Goal: Task Accomplishment & Management: Manage account settings

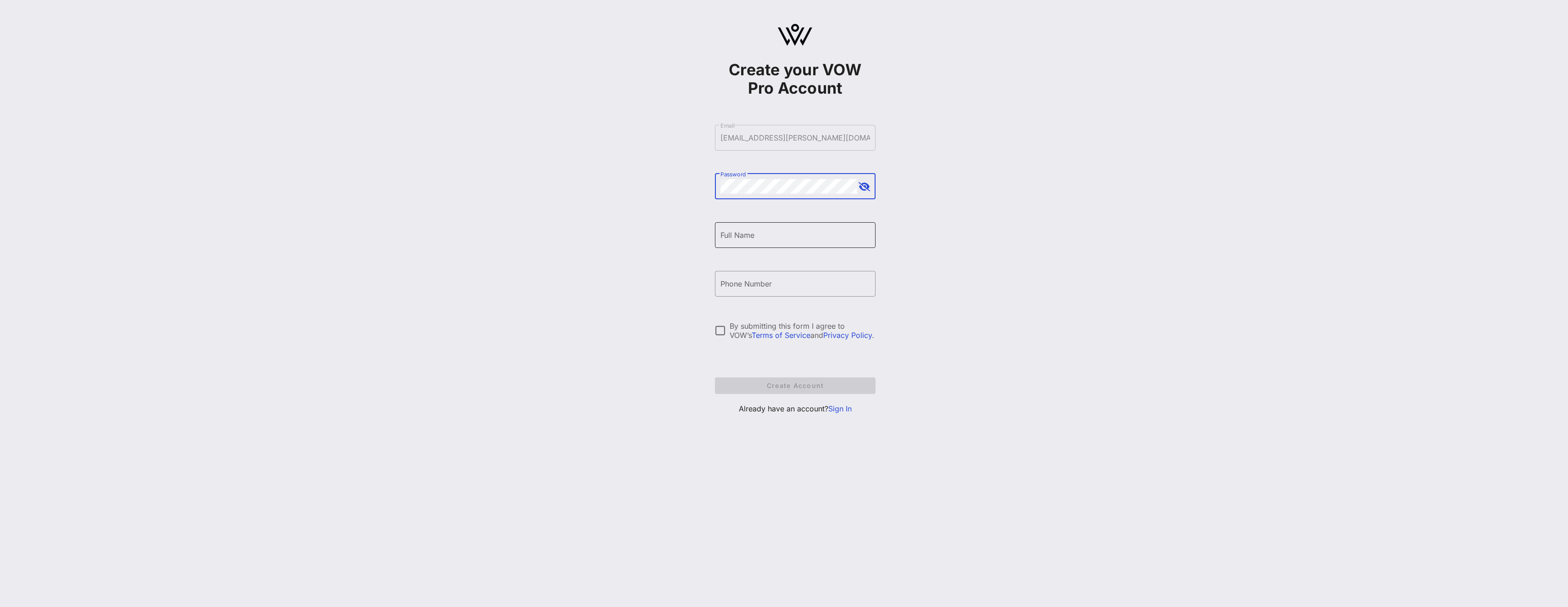
click at [798, 243] on div "Full Name" at bounding box center [795, 235] width 149 height 26
type input "[PERSON_NAME]"
type input "[PHONE_NUMBER]"
click at [723, 335] on div at bounding box center [720, 330] width 15 height 15
click at [788, 198] on div "Password" at bounding box center [789, 186] width 137 height 26
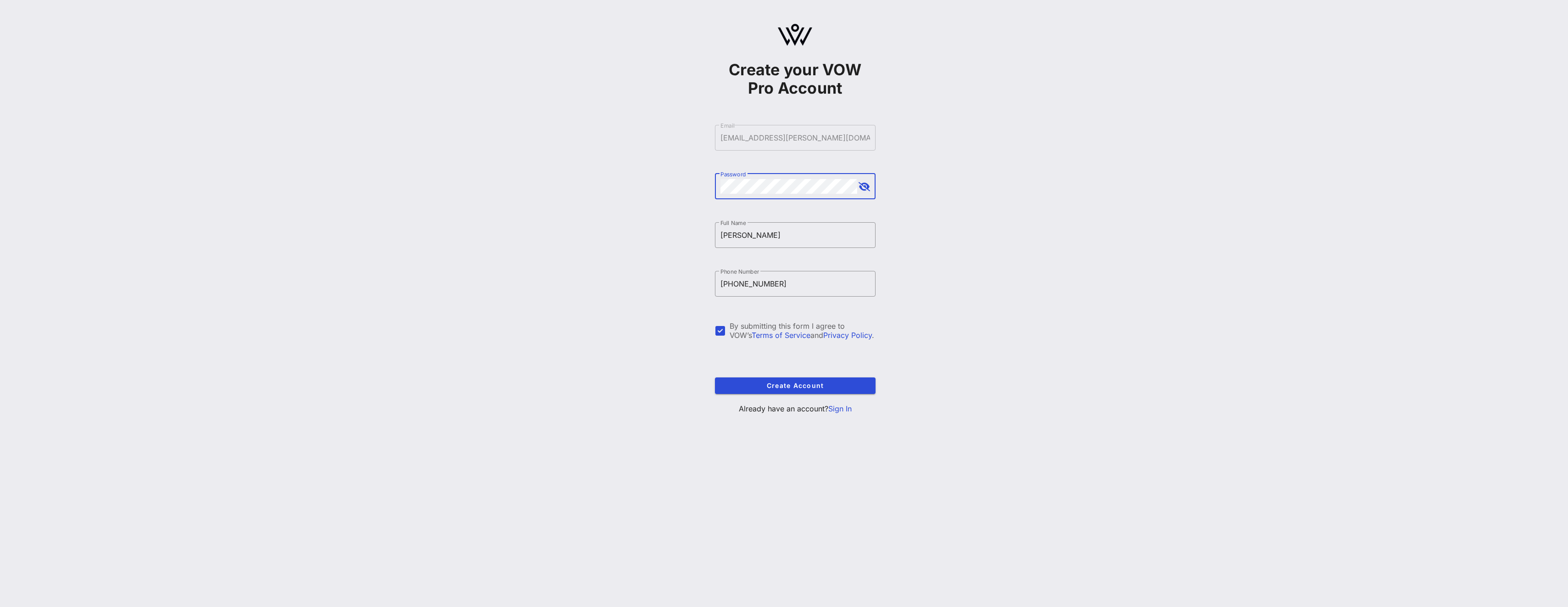
click at [866, 185] on button "append icon" at bounding box center [865, 187] width 12 height 9
click at [944, 198] on div "Create your VOW Pro Account ​ Email [EMAIL_ADDRESS][PERSON_NAME][DOMAIN_NAME] ​…" at bounding box center [795, 222] width 1546 height 445
click at [843, 385] on span "Create Account" at bounding box center [796, 385] width 146 height 8
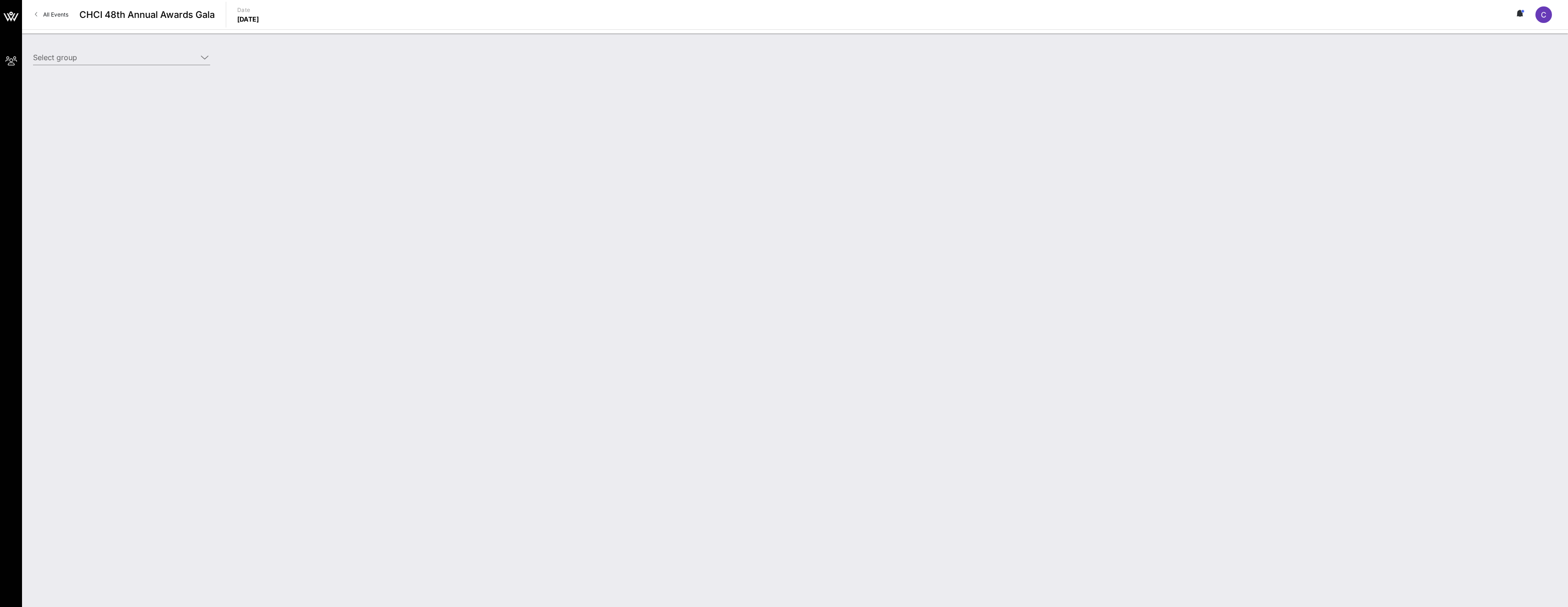
type input "Constellation Brands (Constellation Brands) [[PERSON_NAME], [PERSON_NAME][EMAIL…"
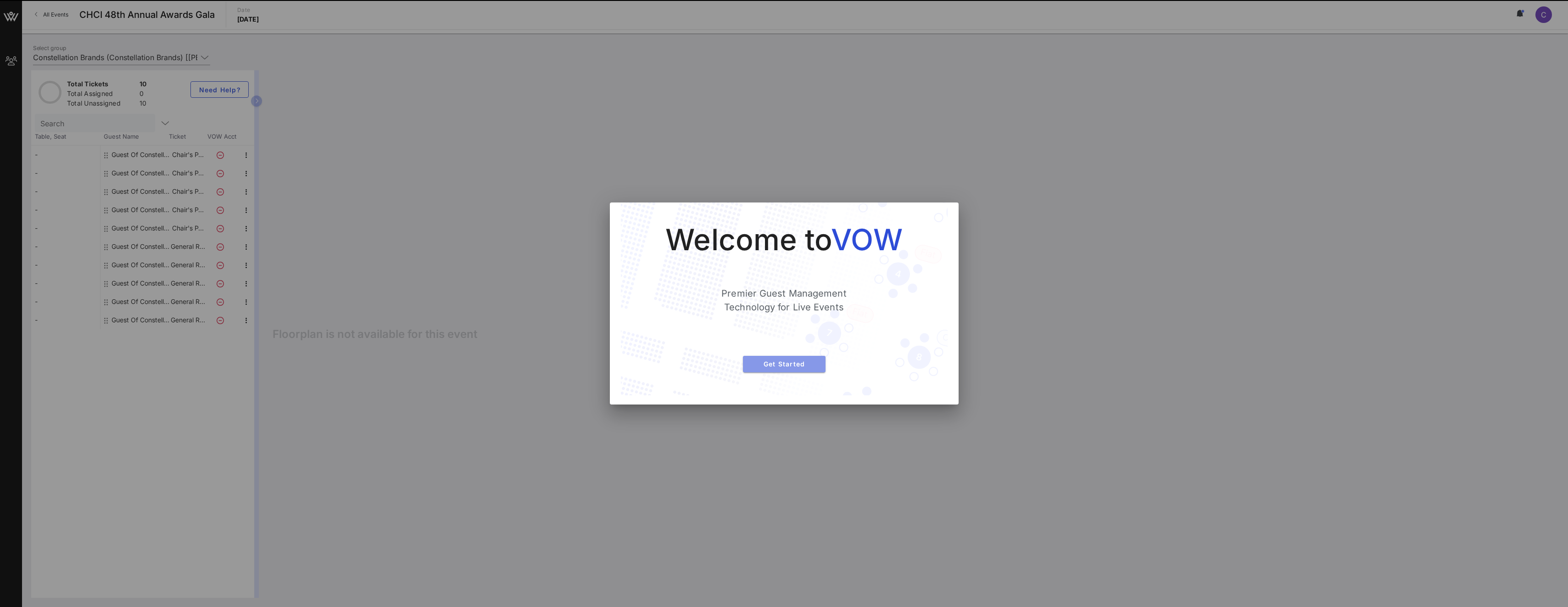
click at [807, 363] on span "Get Started" at bounding box center [784, 364] width 68 height 8
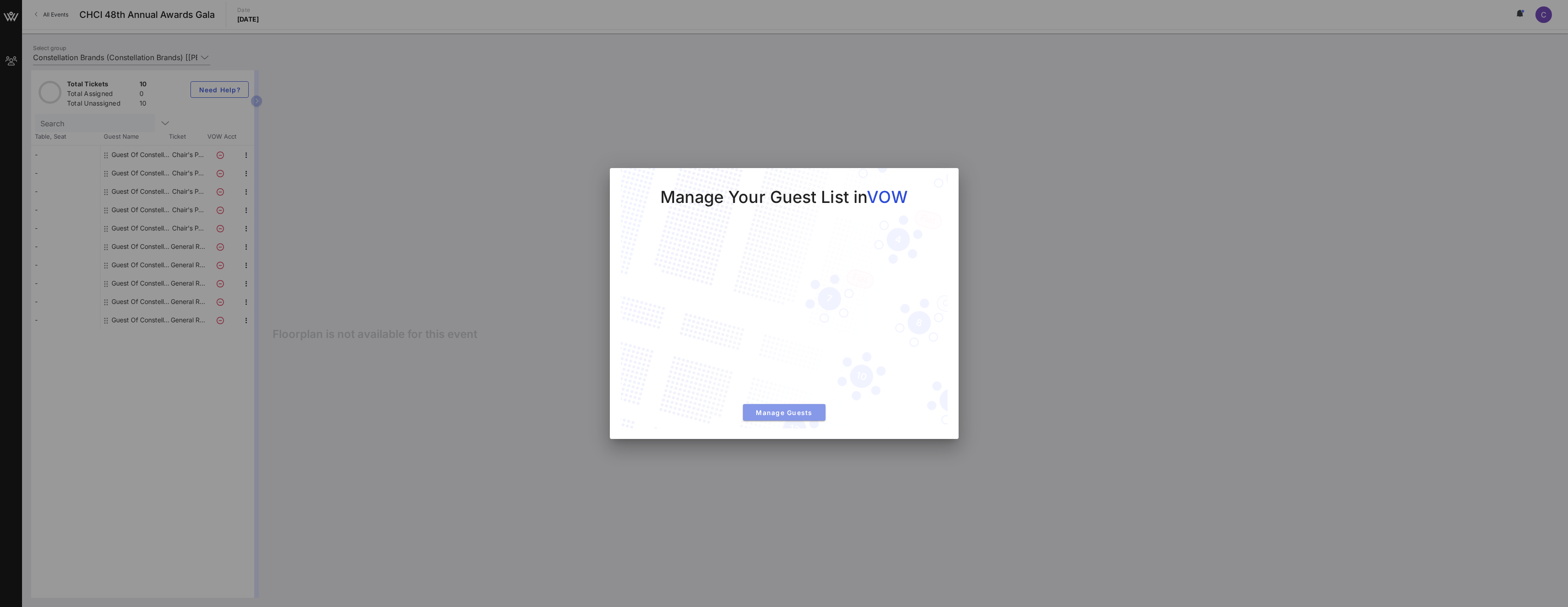
click at [801, 407] on button "Manage Guests" at bounding box center [784, 412] width 82 height 17
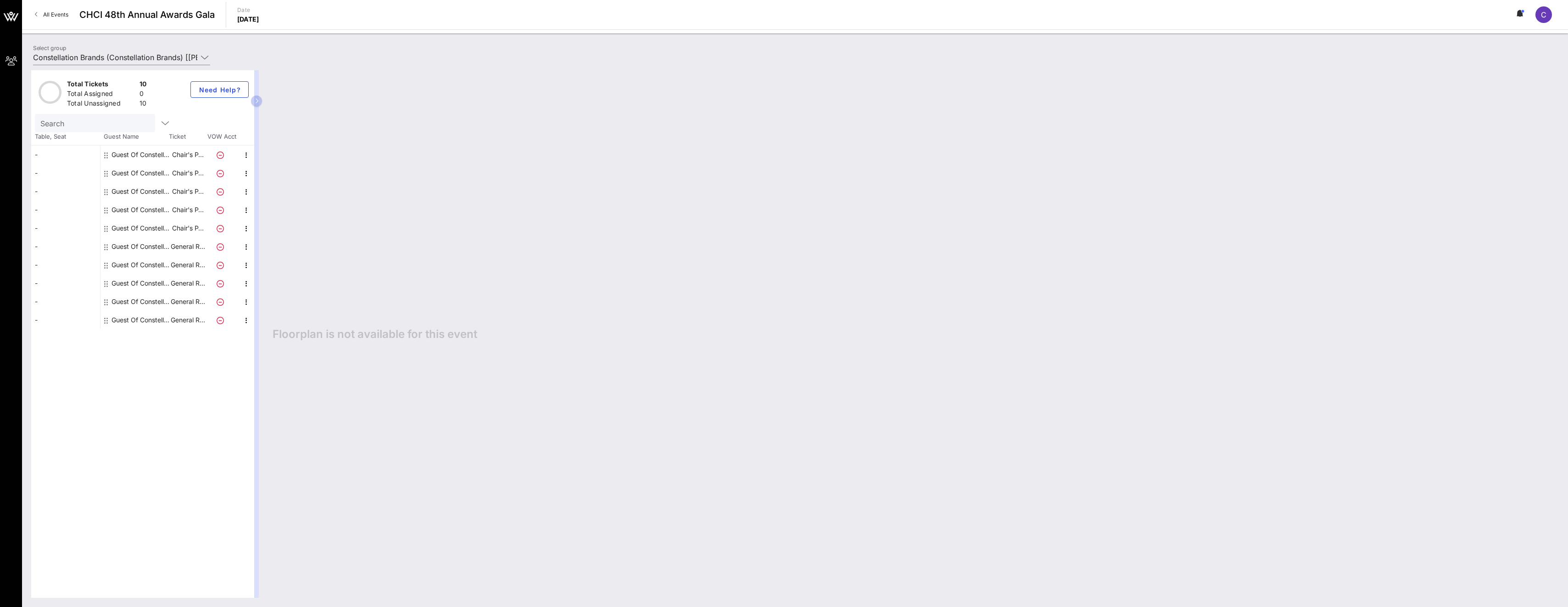
drag, startPoint x: 259, startPoint y: 102, endPoint x: 413, endPoint y: 100, distance: 154.0
click at [413, 100] on div "Total Tickets 10 Total Assigned 0 Total Unassigned 10 Need Help? Search Table, …" at bounding box center [795, 334] width 1528 height 528
click at [220, 156] on icon at bounding box center [220, 155] width 7 height 7
click at [59, 162] on div "-" at bounding box center [66, 154] width 68 height 18
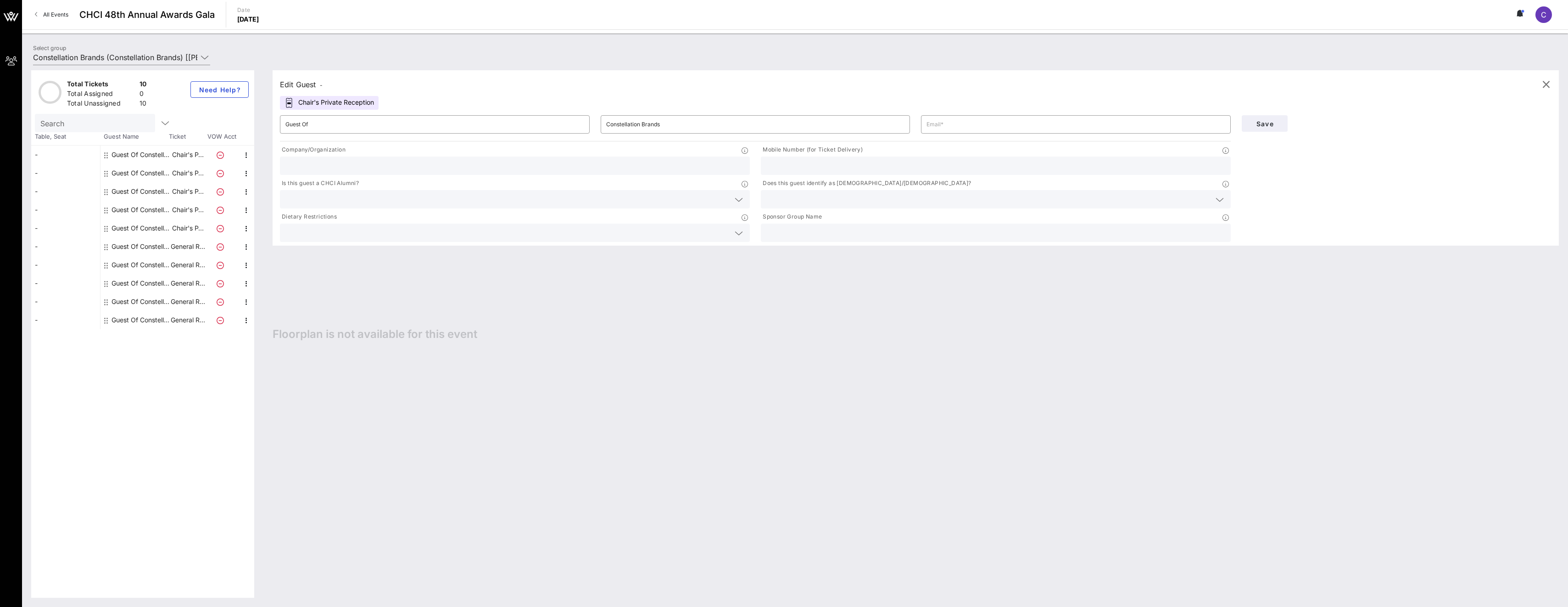
click at [318, 158] on div at bounding box center [515, 165] width 459 height 18
click at [740, 237] on icon at bounding box center [739, 232] width 8 height 11
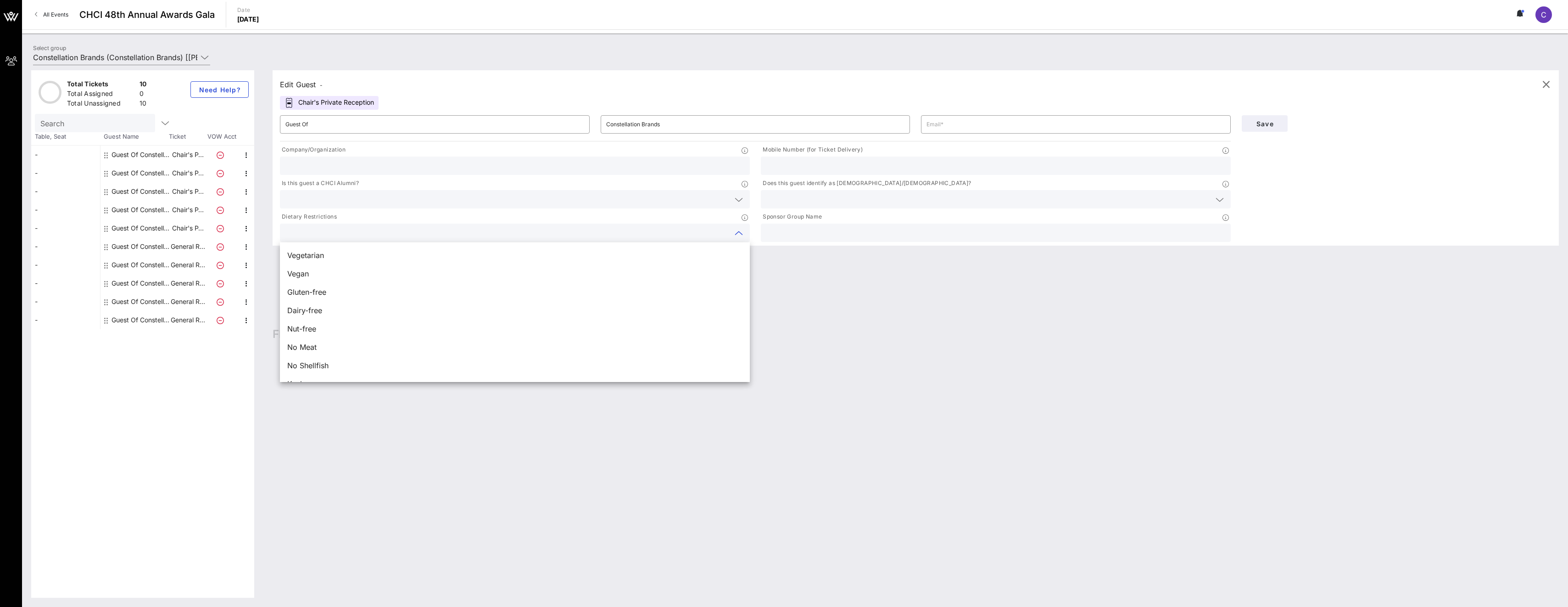
click at [853, 293] on div "Edit Guest - Chair's Private Reception ​ Guest Of ​ Constellation Brands ​ Comp…" at bounding box center [912, 334] width 1295 height 528
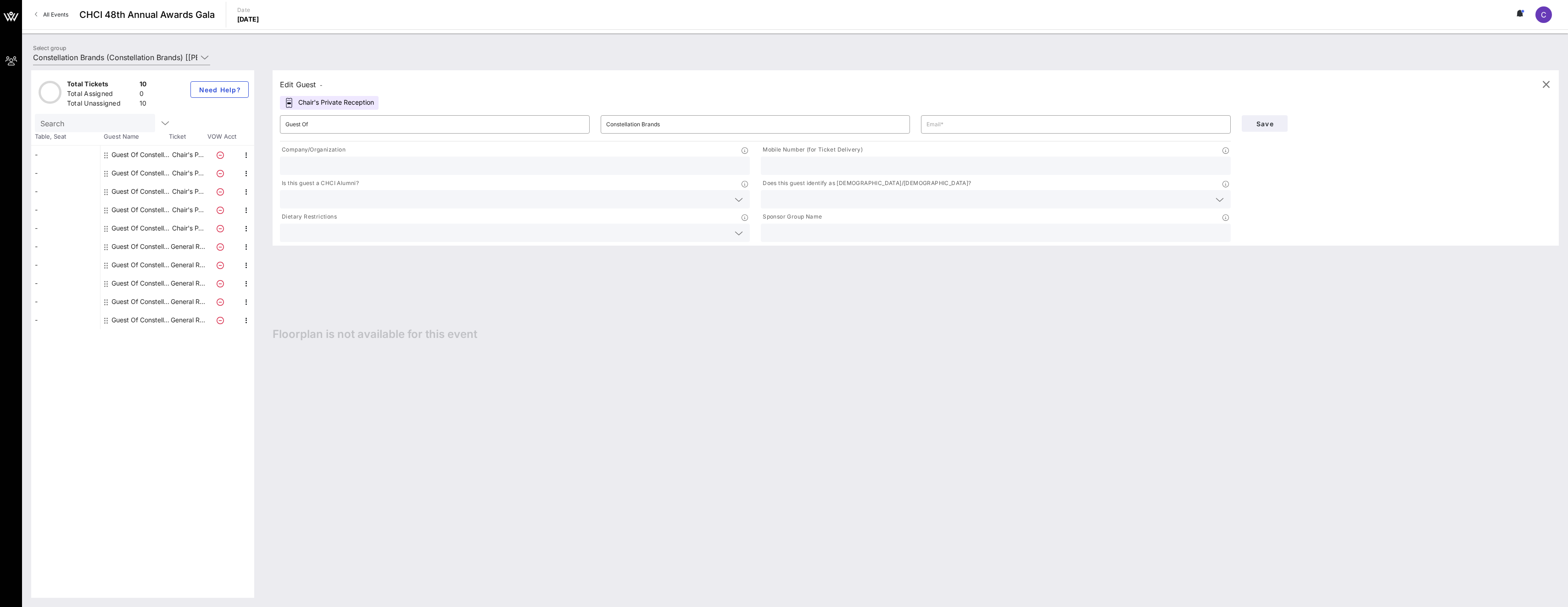
click at [837, 231] on input "text" at bounding box center [996, 232] width 459 height 12
click at [863, 167] on input "text" at bounding box center [996, 165] width 459 height 12
click at [776, 195] on input "text" at bounding box center [989, 199] width 444 height 12
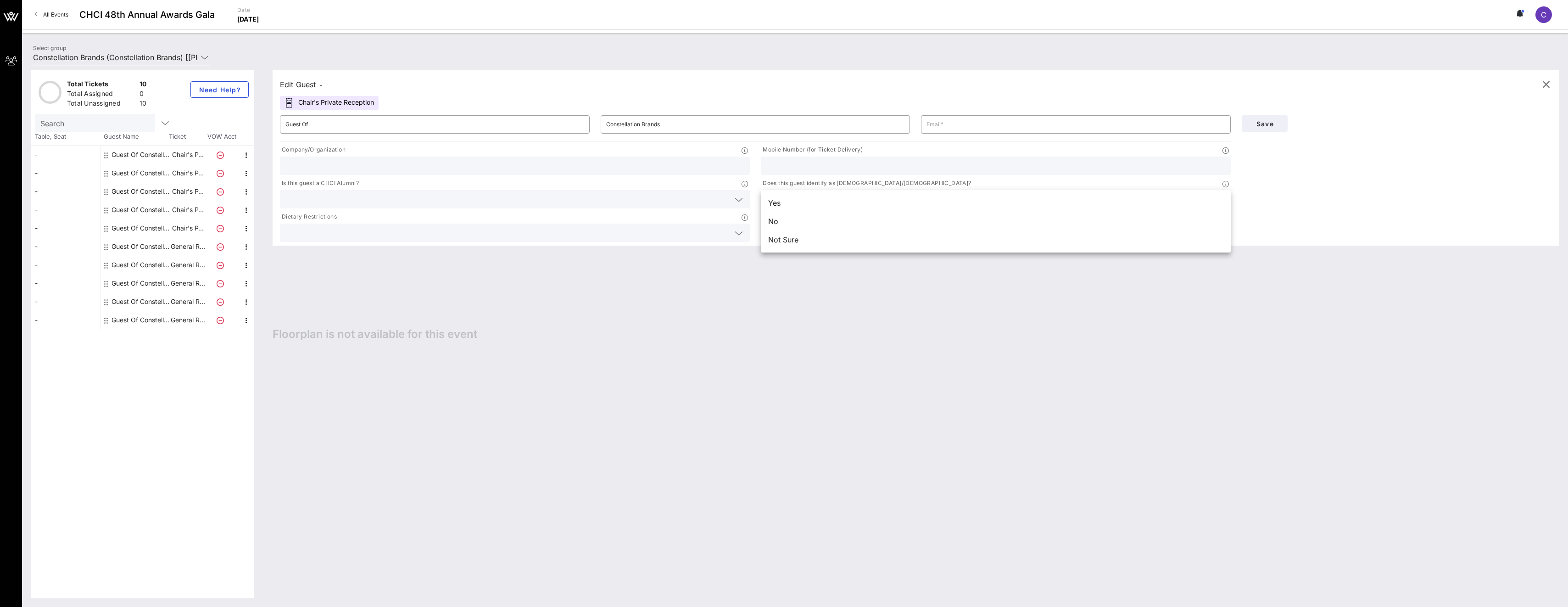
click at [906, 409] on div "Edit Guest - Chair's Private Reception ​ Guest Of ​ Constellation Brands ​ Comp…" at bounding box center [912, 334] width 1295 height 528
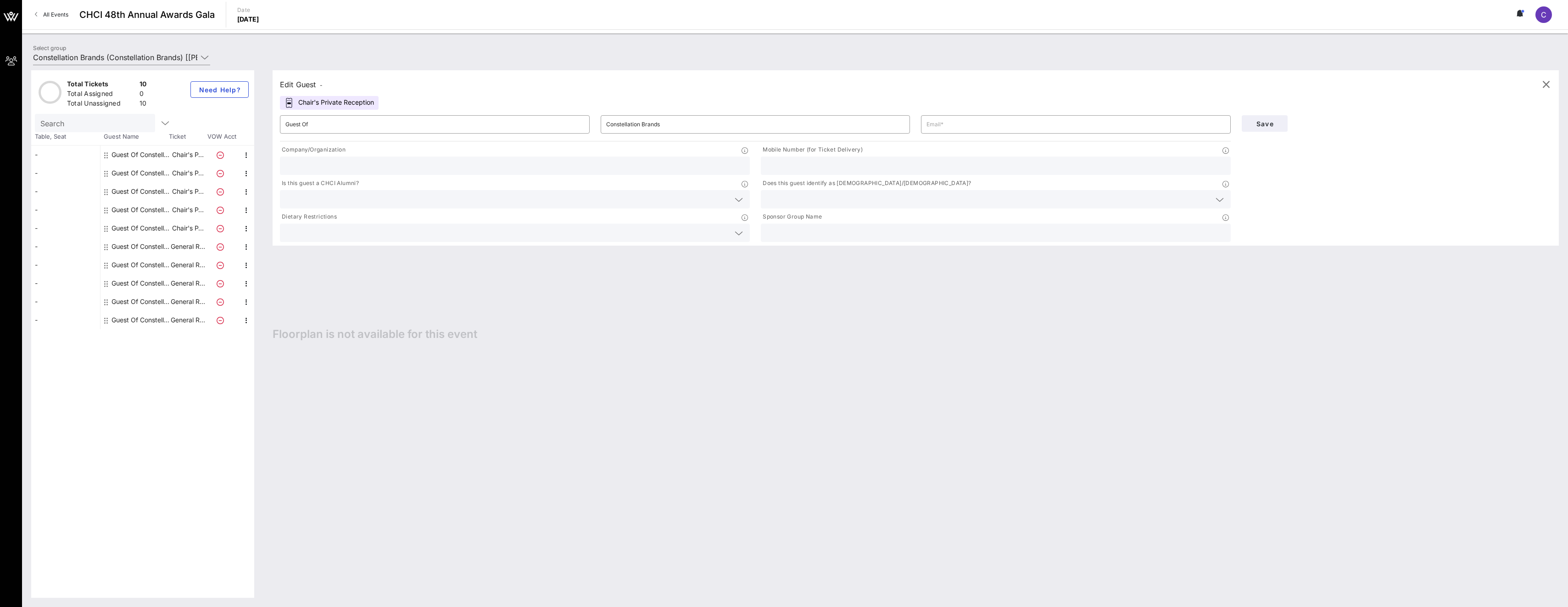
click at [842, 173] on div at bounding box center [996, 165] width 459 height 18
click at [960, 122] on input "text" at bounding box center [1076, 125] width 299 height 15
click at [86, 170] on div "-" at bounding box center [66, 173] width 68 height 18
click at [64, 185] on div "-" at bounding box center [66, 191] width 68 height 18
click at [62, 193] on div "-" at bounding box center [66, 191] width 68 height 18
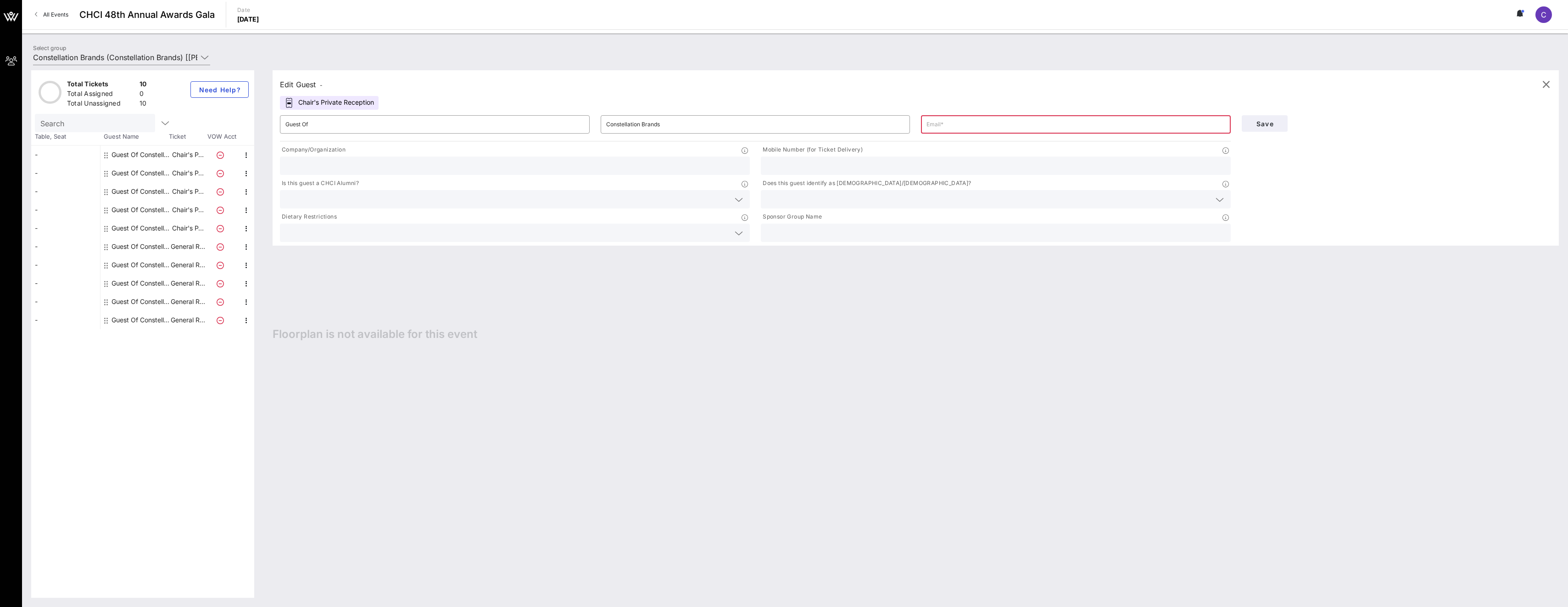
click at [50, 210] on div "-" at bounding box center [66, 209] width 68 height 18
click at [50, 221] on div "-" at bounding box center [66, 227] width 68 height 18
click at [58, 260] on div "-" at bounding box center [66, 265] width 68 height 18
click at [56, 269] on div "-" at bounding box center [66, 265] width 68 height 18
click at [68, 291] on div "-" at bounding box center [66, 283] width 68 height 18
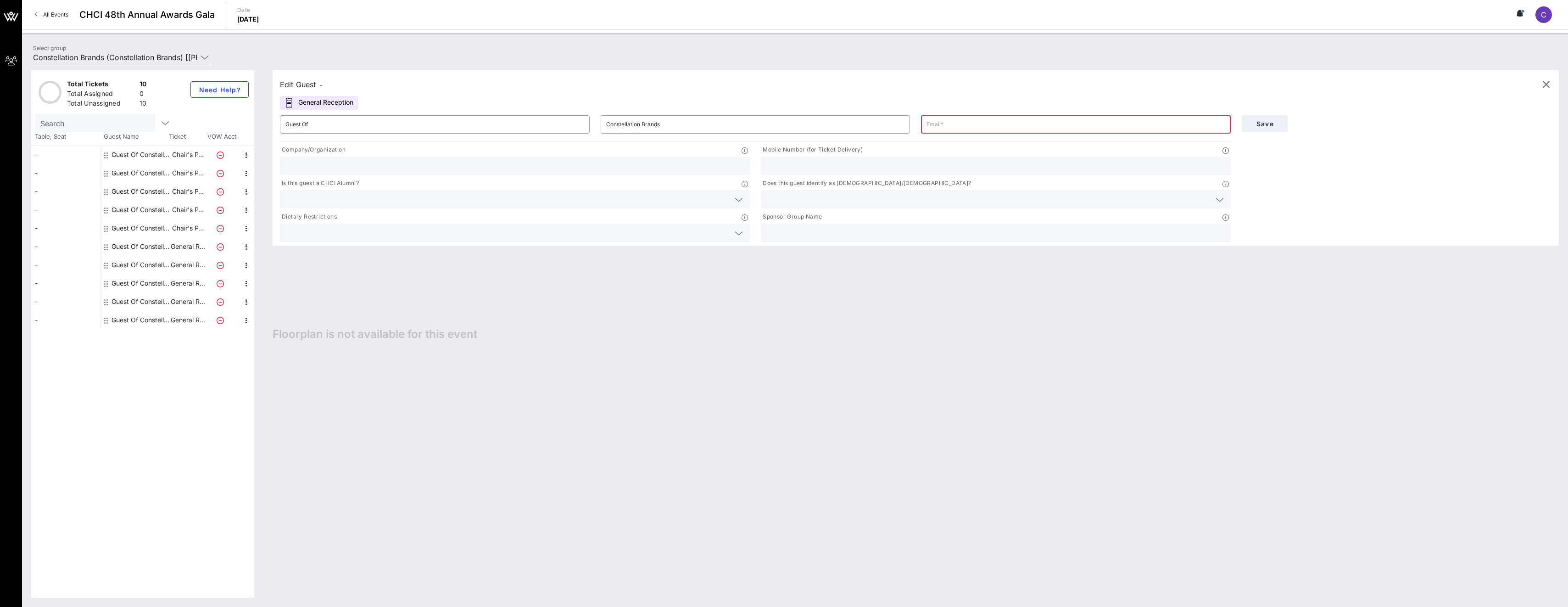
click at [65, 308] on div "-" at bounding box center [66, 301] width 68 height 18
click at [65, 322] on div "-" at bounding box center [66, 319] width 68 height 18
click at [329, 195] on input "text" at bounding box center [508, 199] width 444 height 12
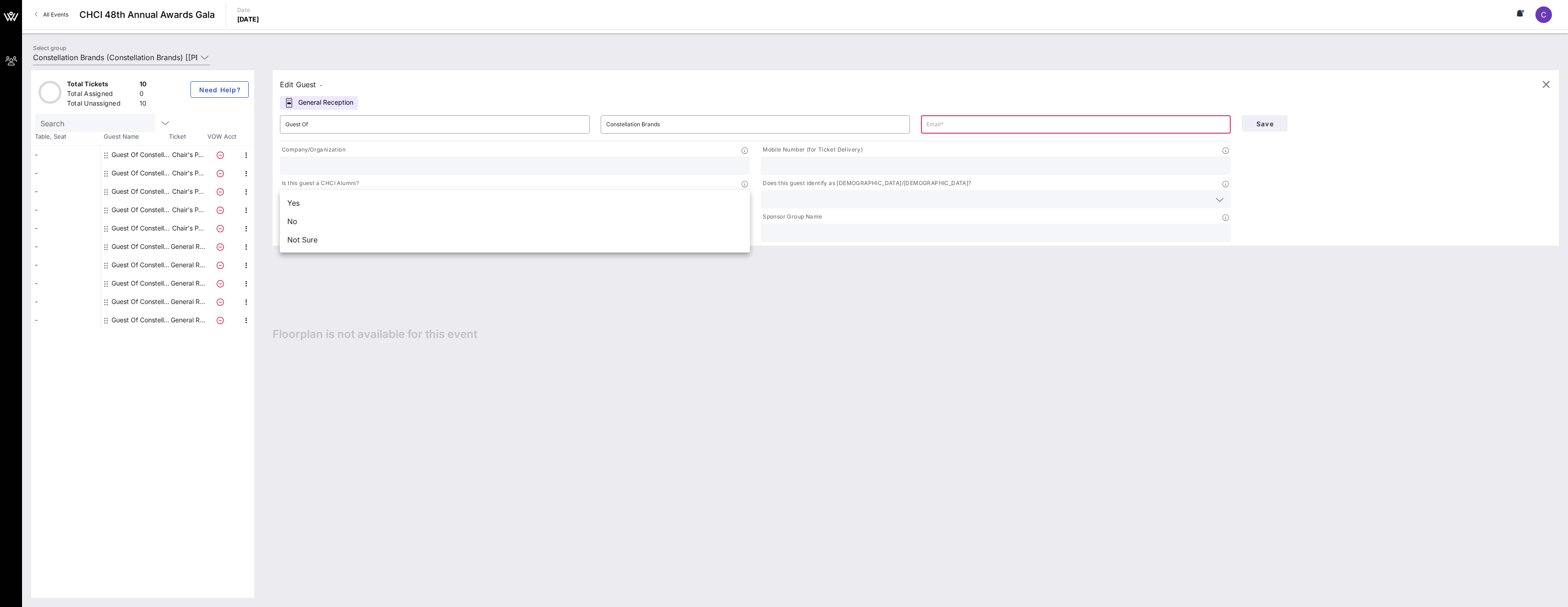
click at [514, 393] on div "Edit Guest - General Reception ​ Guest Of ​ Constellation Brands ​ Company/Orga…" at bounding box center [912, 334] width 1295 height 528
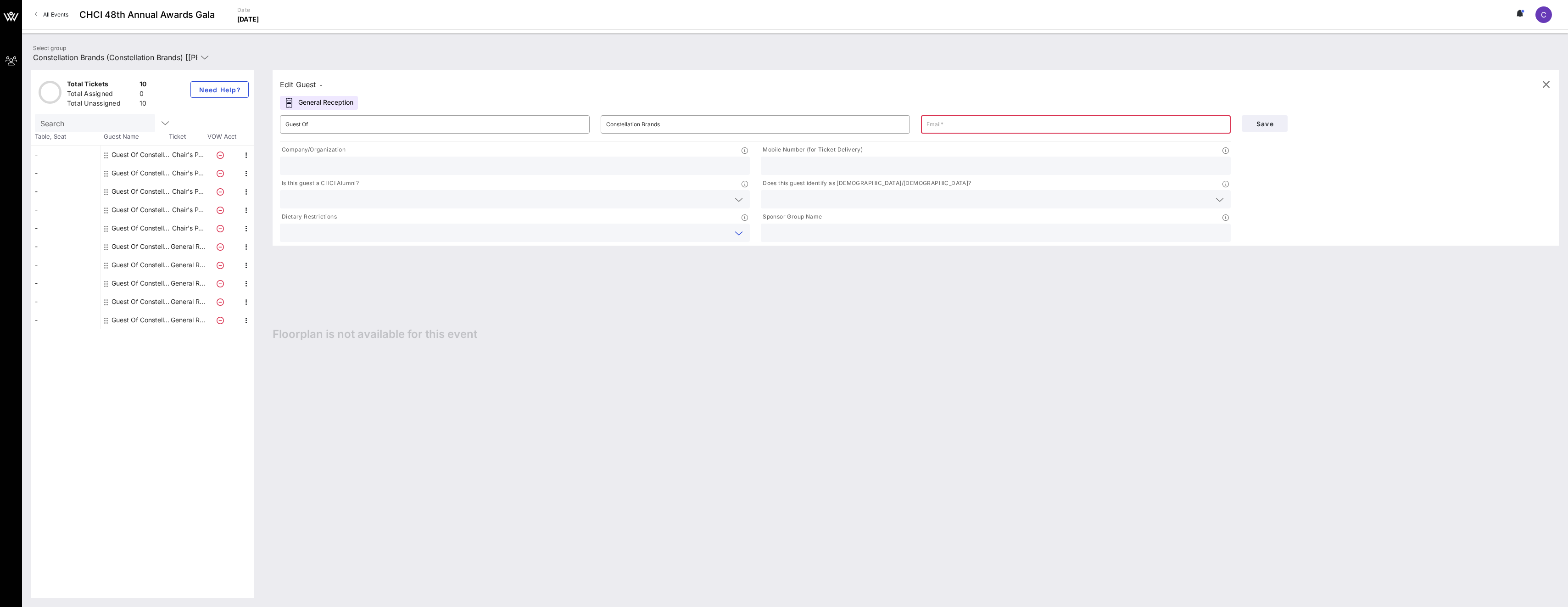
click at [415, 231] on input "text" at bounding box center [508, 232] width 444 height 12
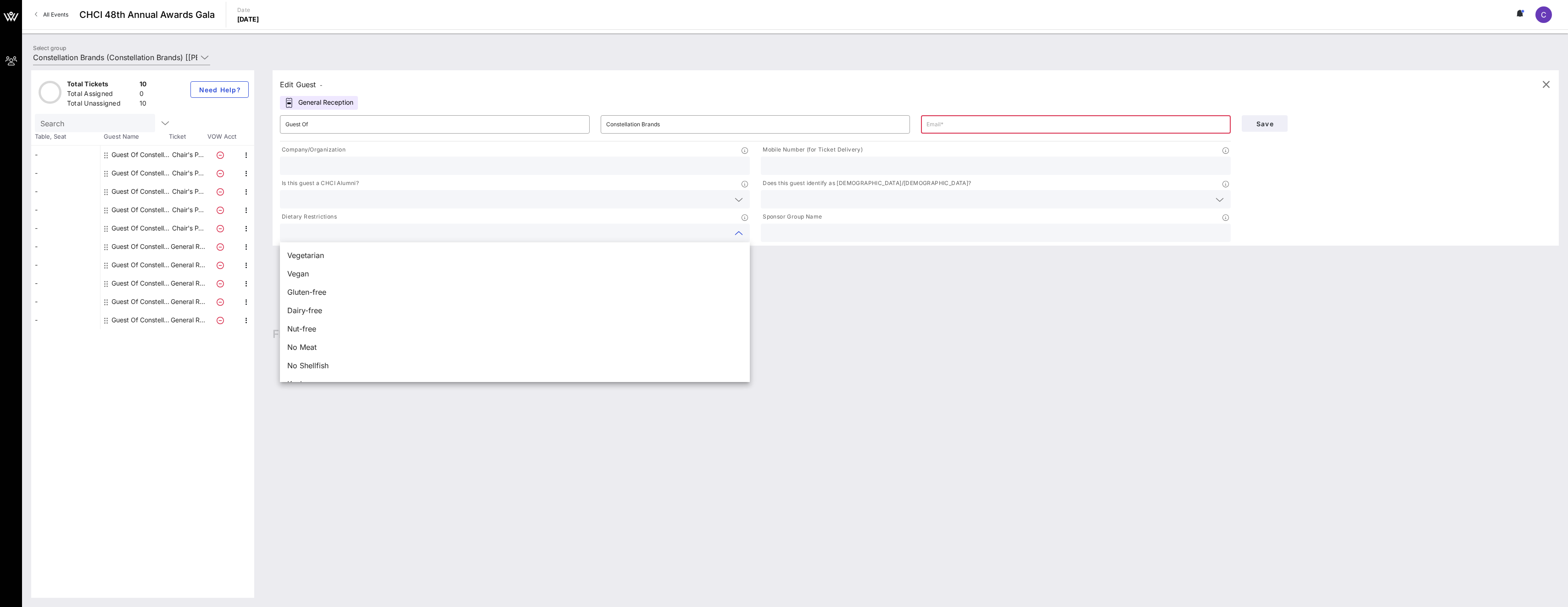
click at [842, 332] on div "Edit Guest - General Reception ​ Guest Of ​ Constellation Brands ​ Company/Orga…" at bounding box center [912, 334] width 1295 height 528
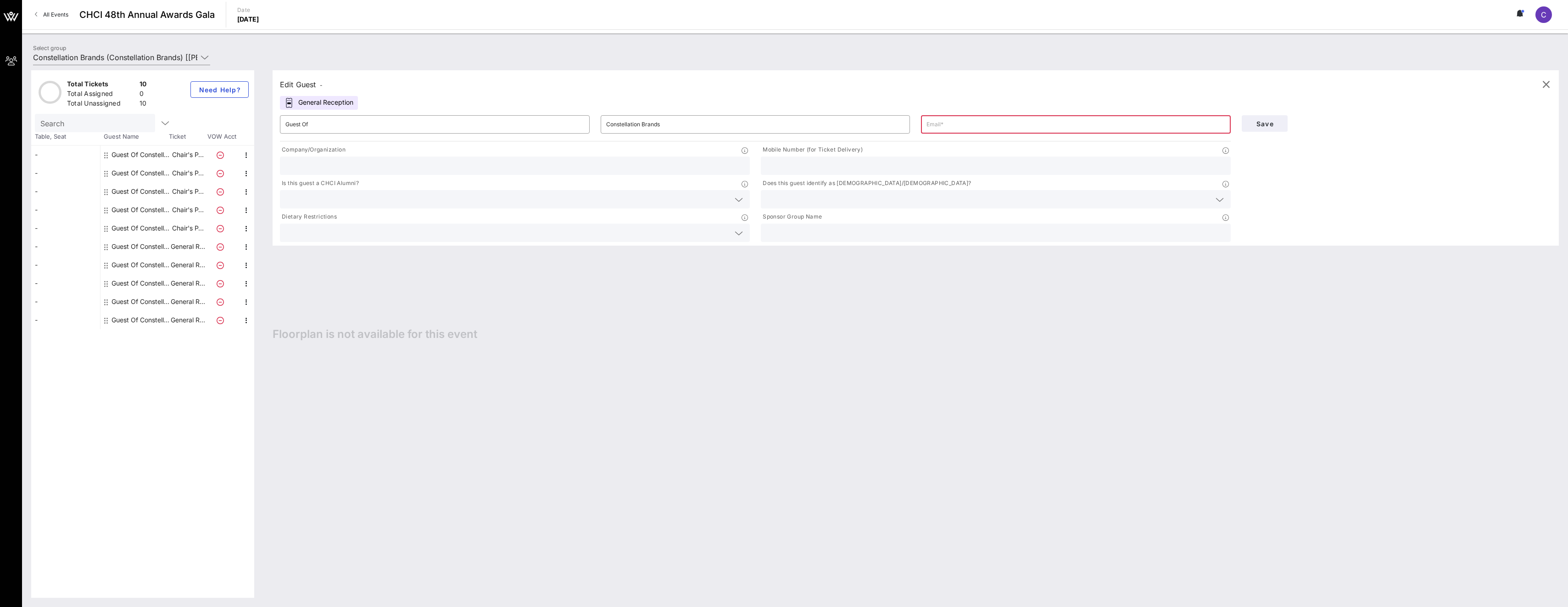
click at [807, 174] on div at bounding box center [996, 165] width 459 height 18
click at [428, 230] on input "text" at bounding box center [508, 232] width 444 height 12
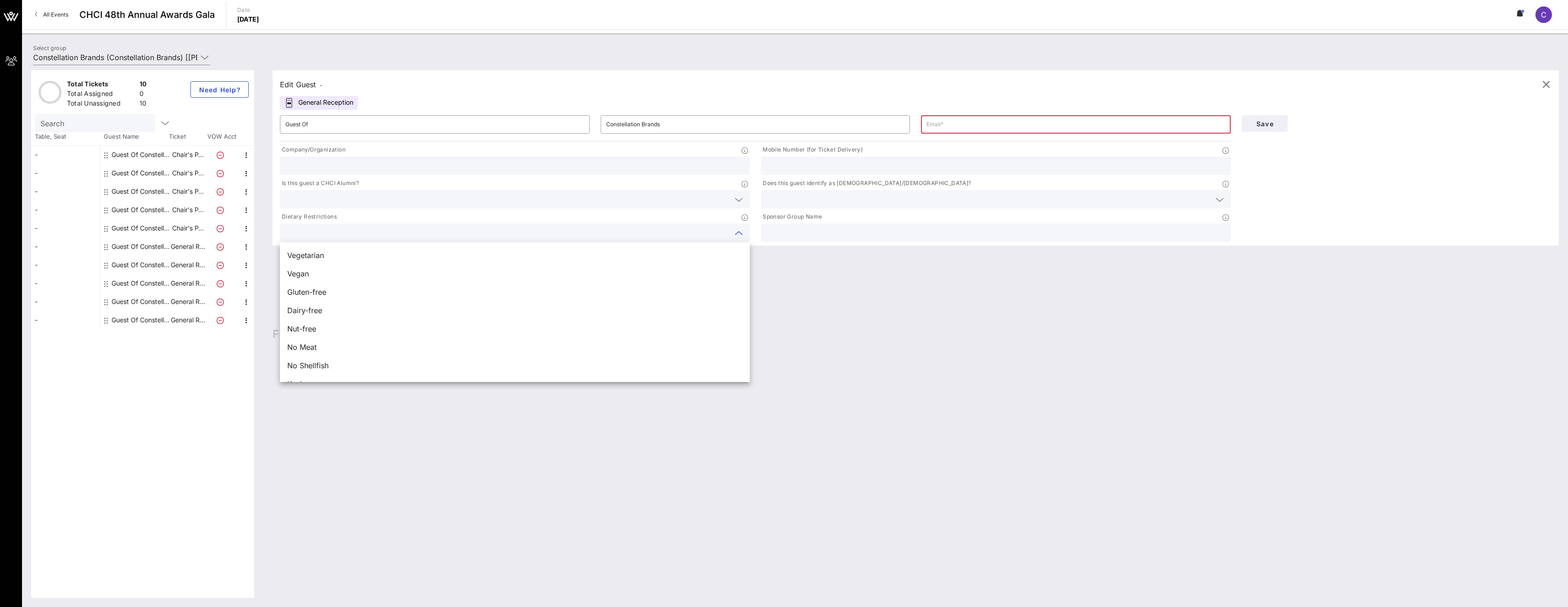
click at [855, 337] on div "Edit Guest - General Reception ​ Guest Of ​ Constellation Brands ​ Company/Orga…" at bounding box center [912, 334] width 1295 height 528
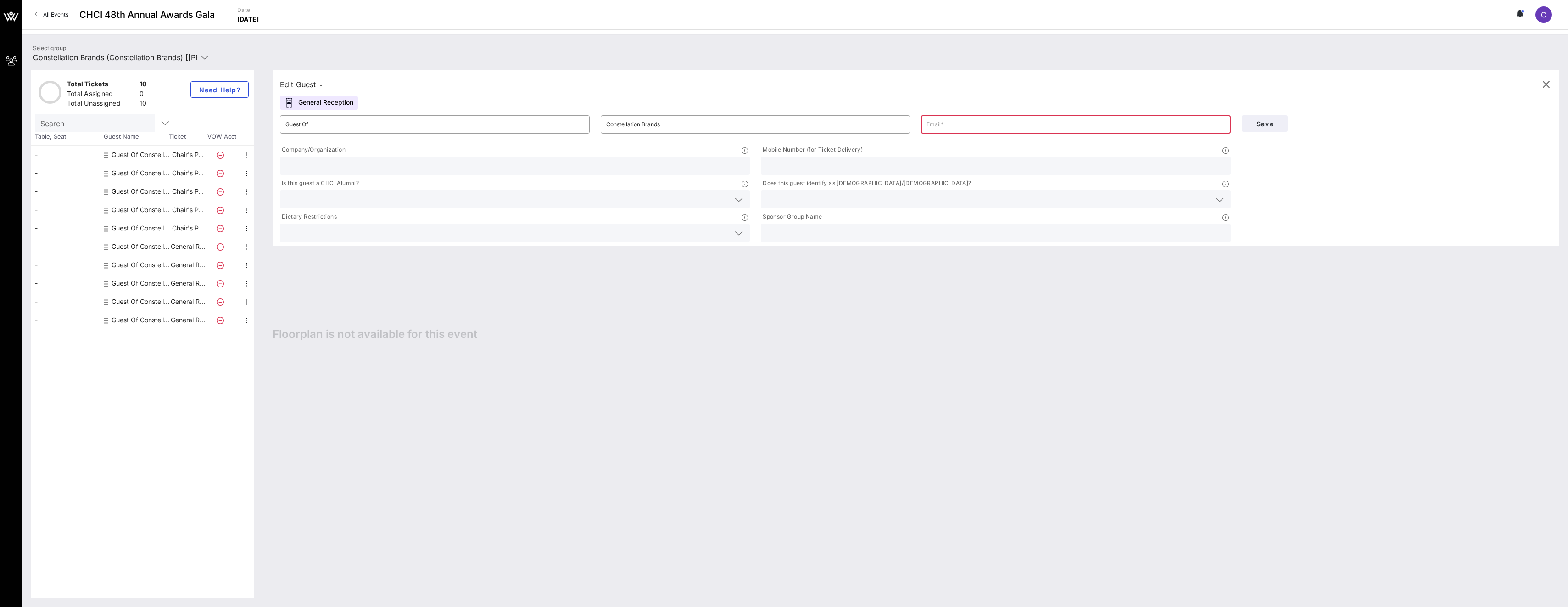
click at [324, 204] on input "text" at bounding box center [508, 199] width 444 height 12
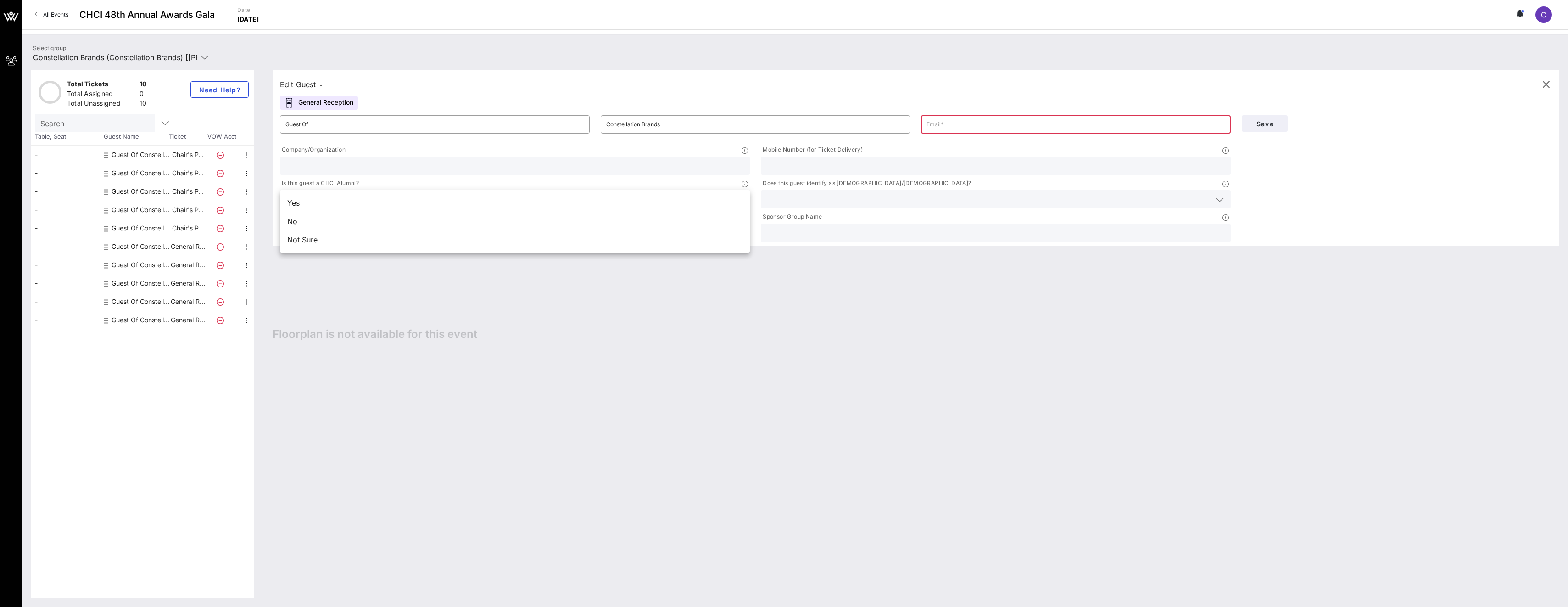
click at [270, 165] on div "Edit Guest - General Reception ​ Guest Of ​ Constellation Brands ​ Company/Orga…" at bounding box center [912, 334] width 1295 height 528
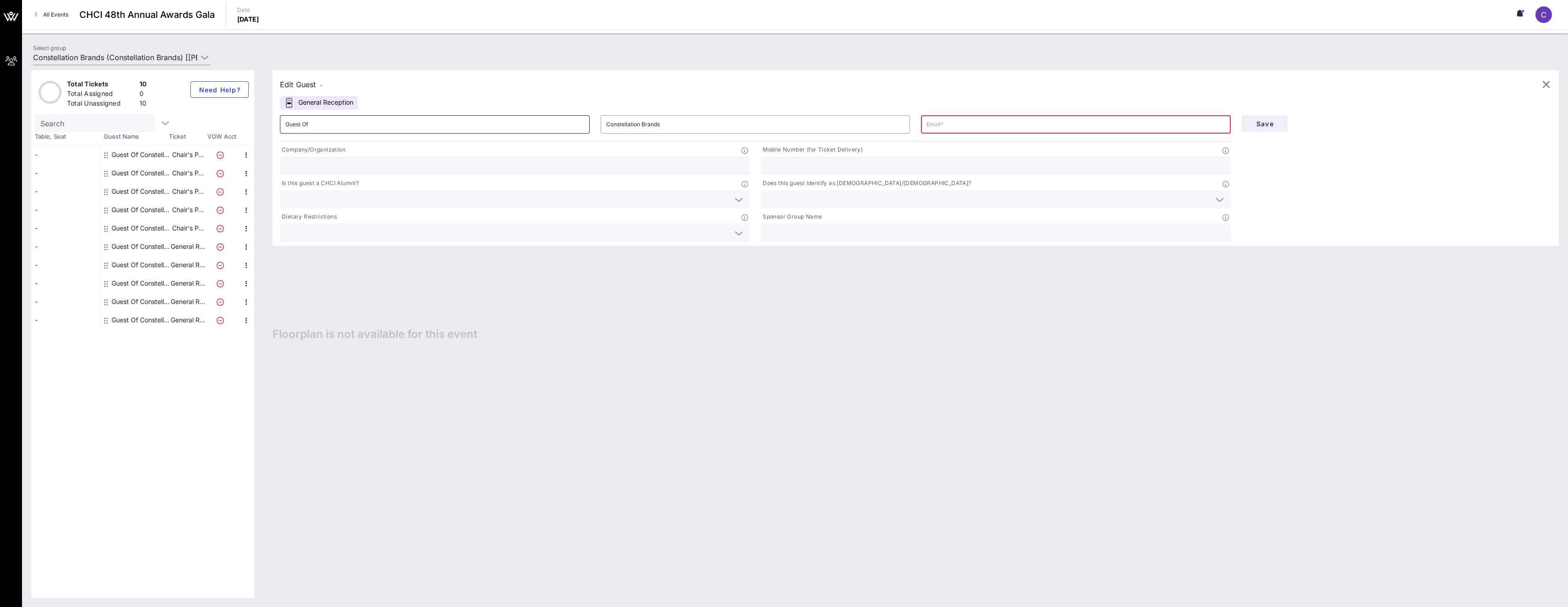
click at [396, 117] on input "Guest Of" at bounding box center [435, 125] width 299 height 15
click at [352, 98] on div "General Reception" at bounding box center [318, 103] width 78 height 14
click at [299, 106] on div "General Reception" at bounding box center [318, 103] width 78 height 14
click at [160, 123] on icon "button" at bounding box center [165, 122] width 11 height 11
click at [383, 356] on div "Edit Guest - General Reception ​ Guest Of ​ Constellation Brands ​ Company/Orga…" at bounding box center [912, 334] width 1295 height 528
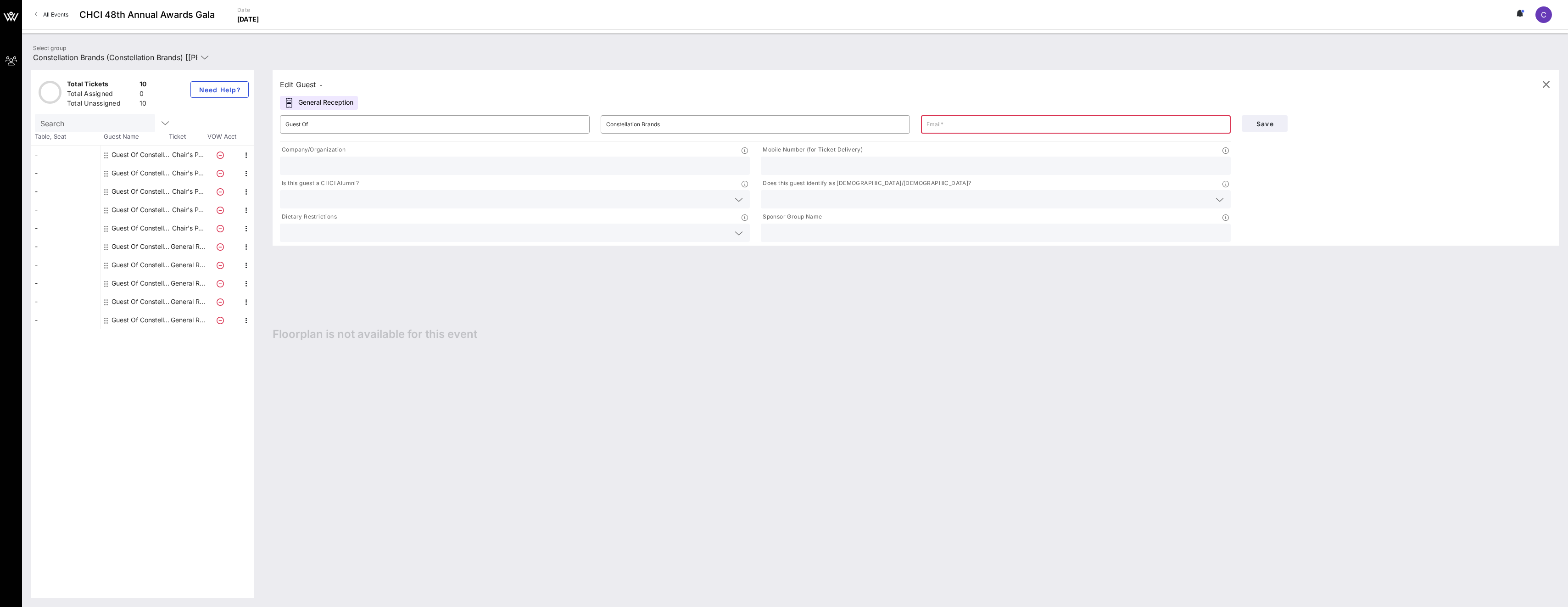
click at [203, 60] on icon at bounding box center [204, 57] width 8 height 11
click at [412, 51] on div "Select group Constellation Brands (Constellation Brands) [[PERSON_NAME], [PERSO…" at bounding box center [795, 59] width 1535 height 32
click at [52, 160] on div "-" at bounding box center [66, 154] width 68 height 18
click at [356, 298] on div "Edit Guest - Chair's Private Reception ​ Guest Of ​ Constellation Brands ​ Comp…" at bounding box center [912, 334] width 1295 height 528
